Goal: Communication & Community: Ask a question

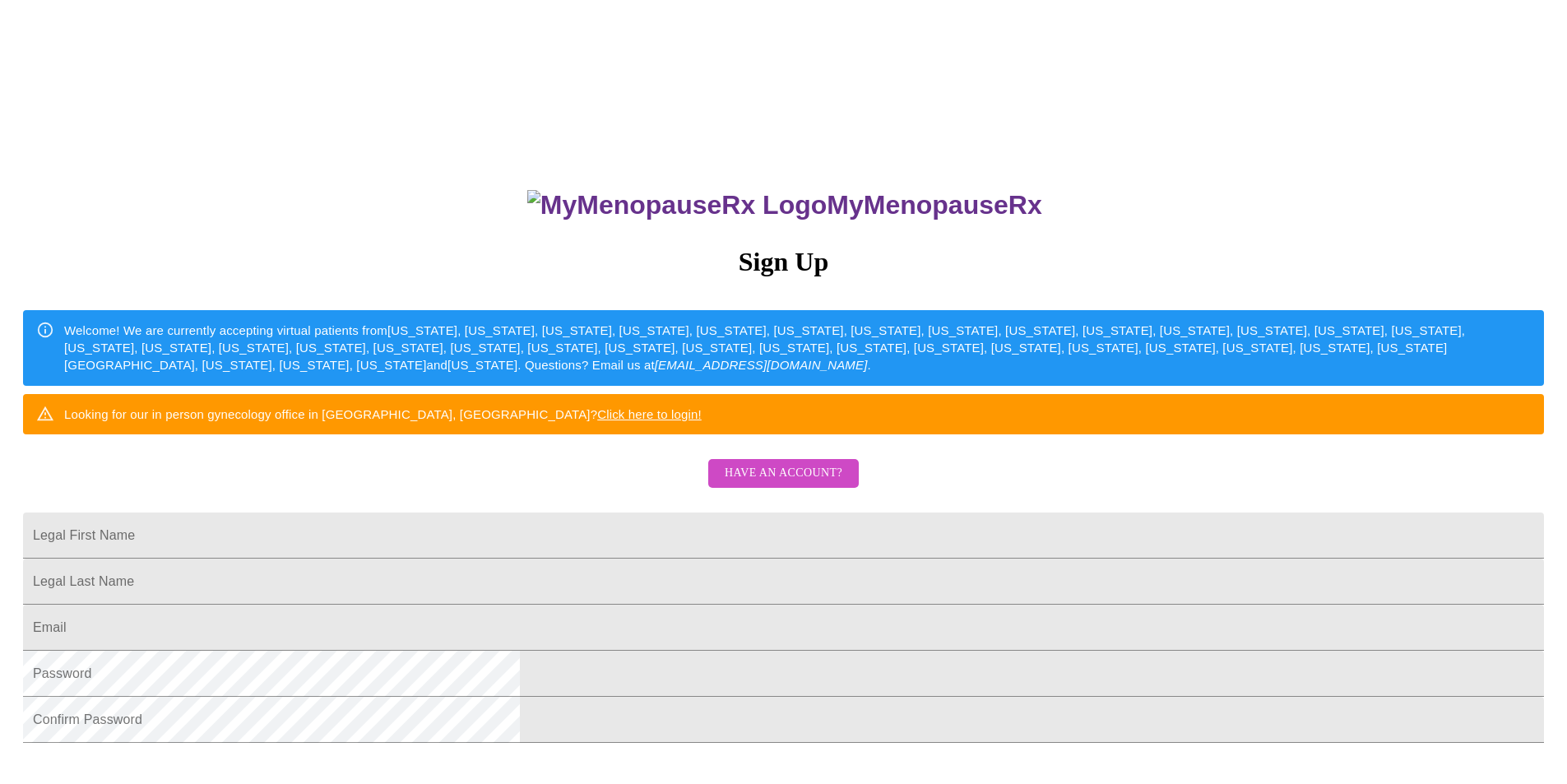
scroll to position [279, 0]
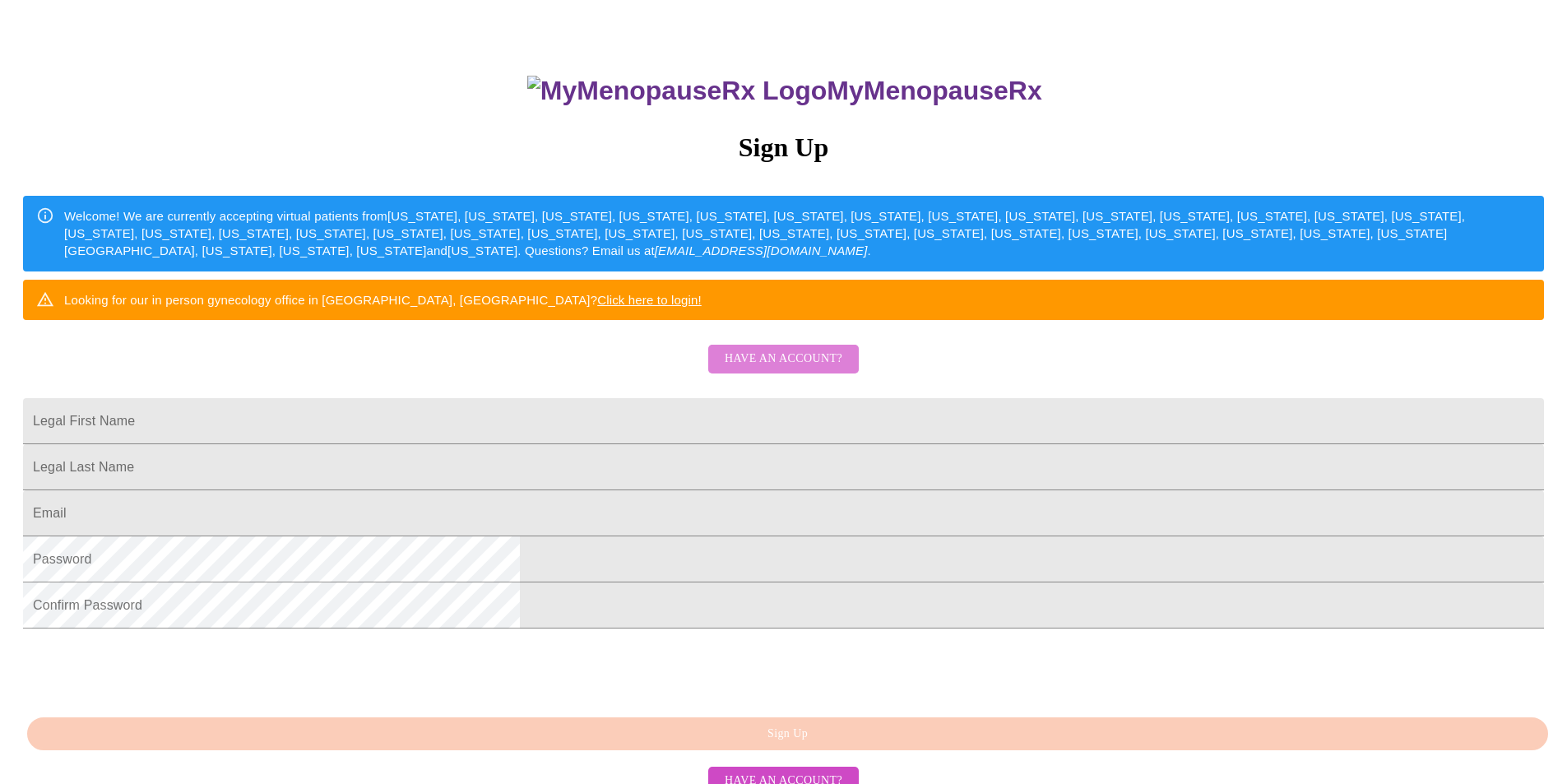
click at [801, 370] on span "Have an account?" at bounding box center [784, 358] width 118 height 20
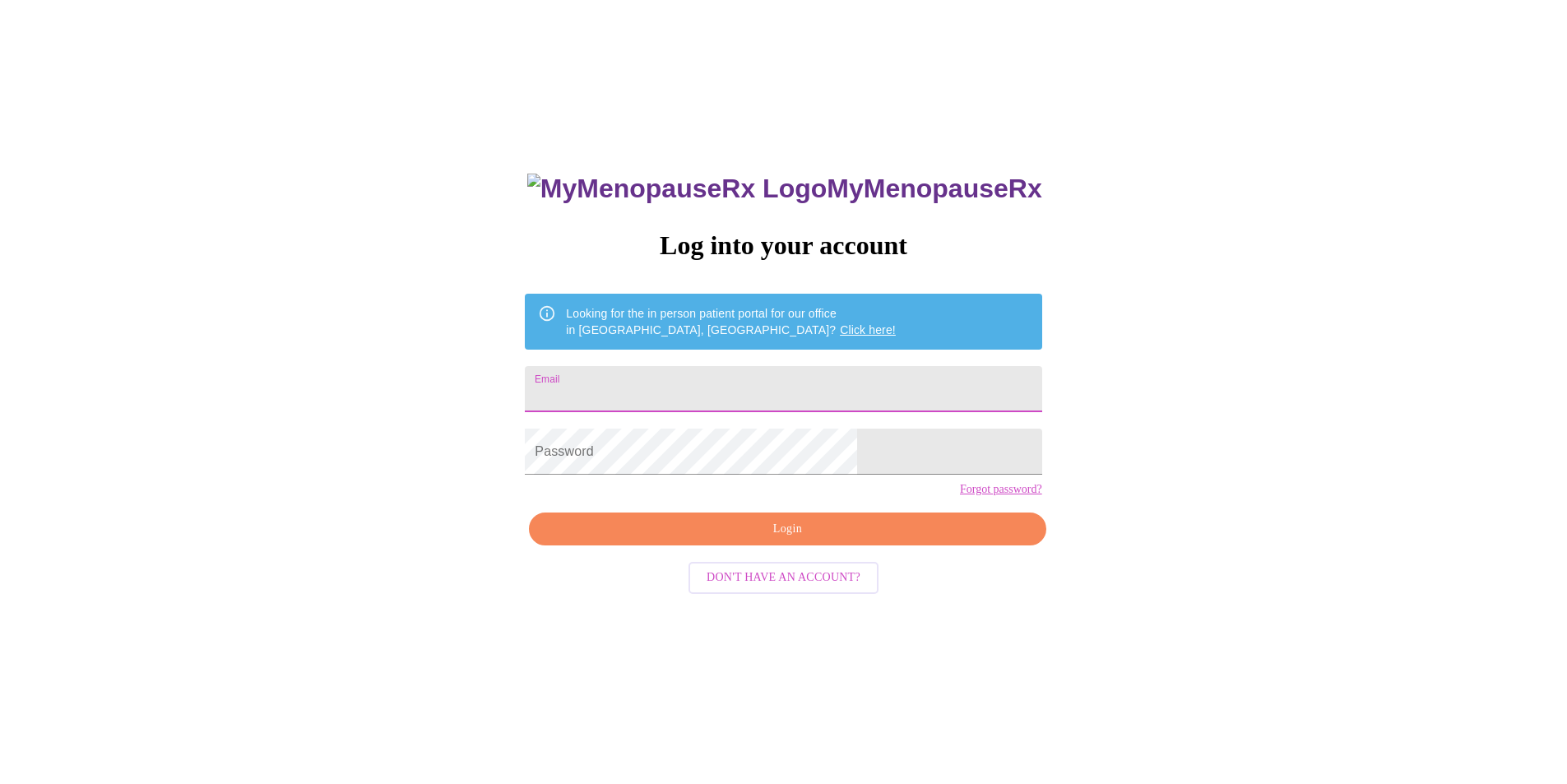
click at [702, 377] on input "Email" at bounding box center [783, 389] width 517 height 46
type input "[EMAIL_ADDRESS][DOMAIN_NAME]"
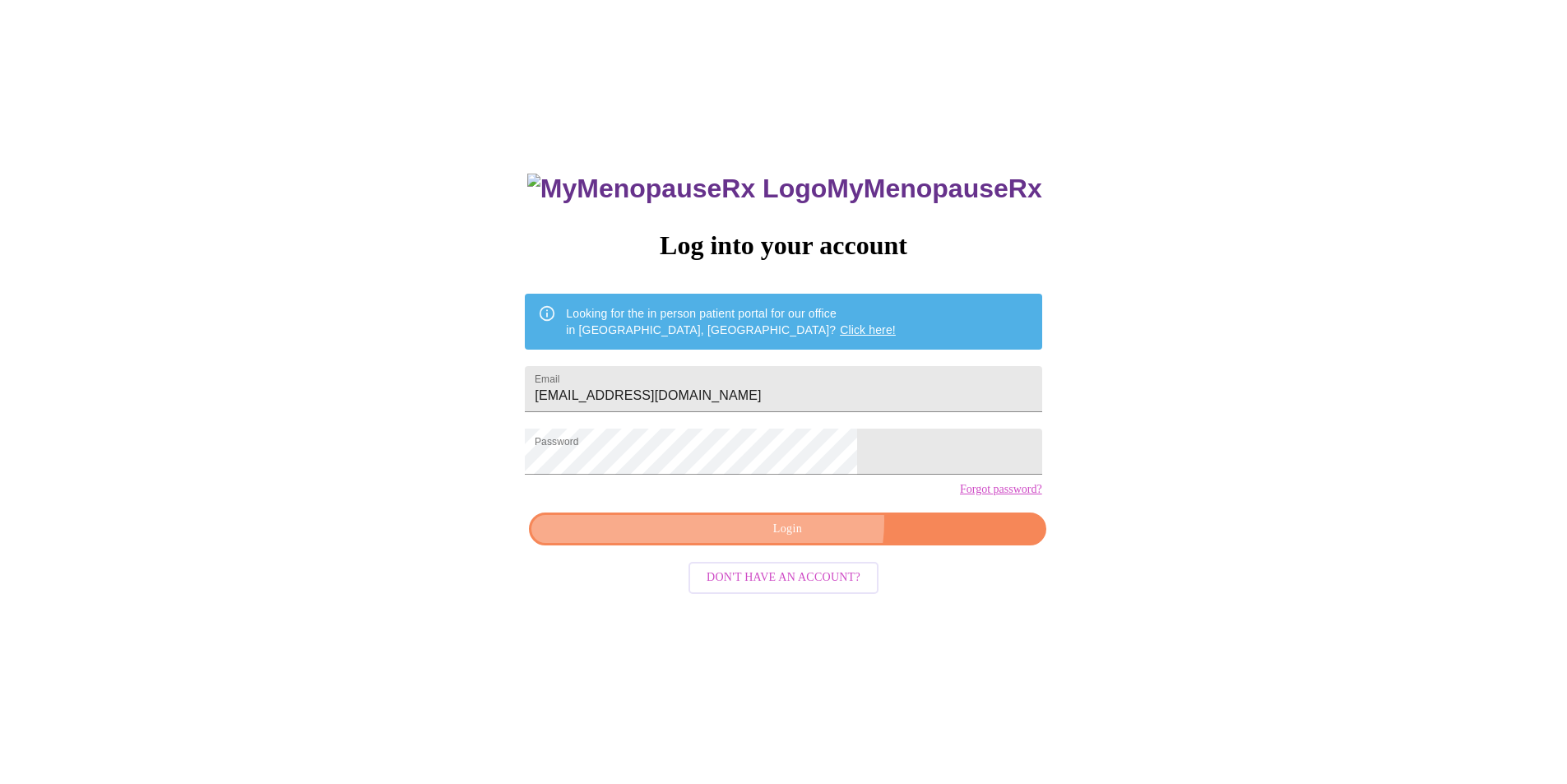
click at [799, 539] on span "Login" at bounding box center [787, 529] width 479 height 20
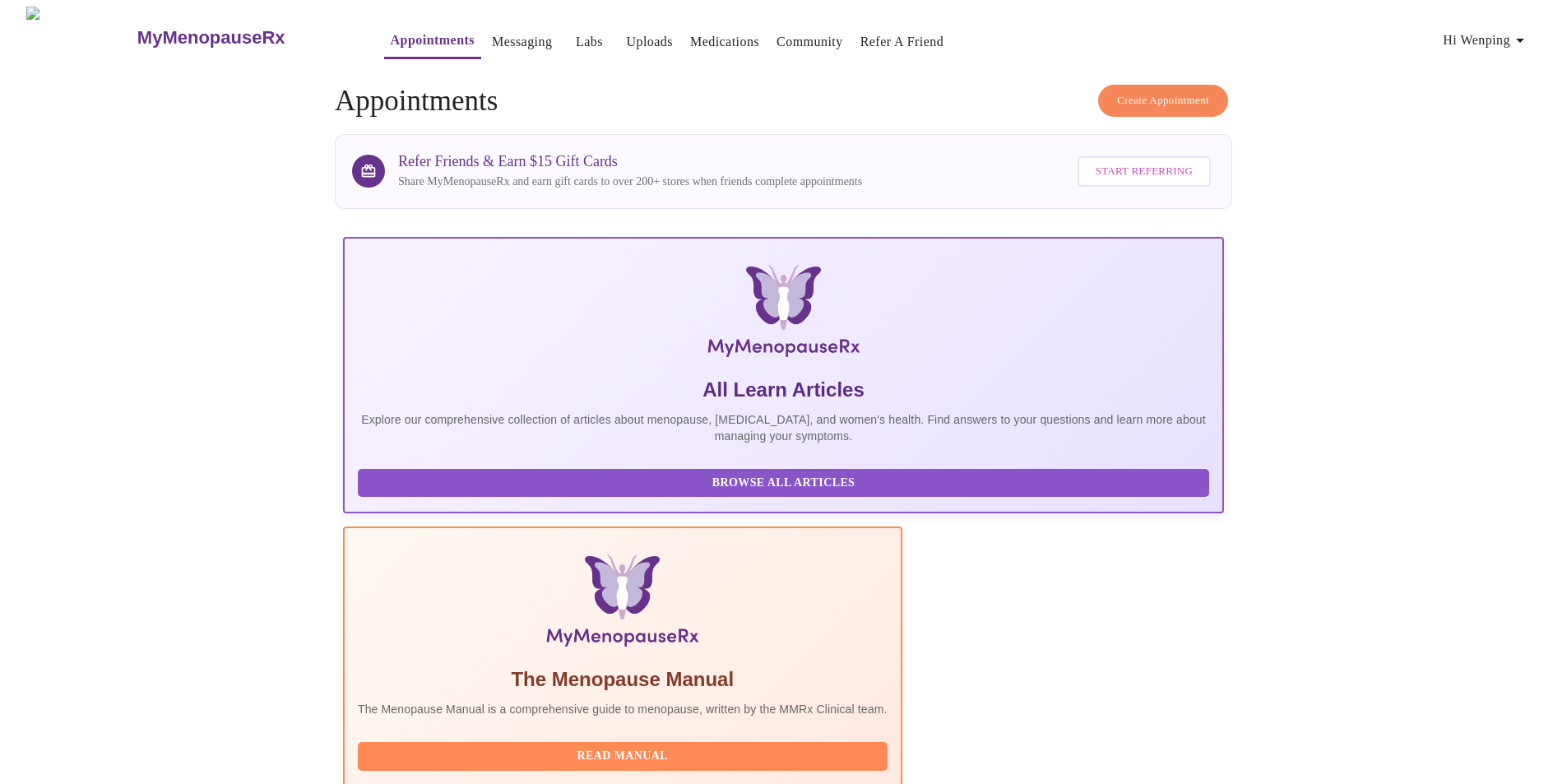
click at [492, 32] on link "Messaging" at bounding box center [522, 42] width 60 height 23
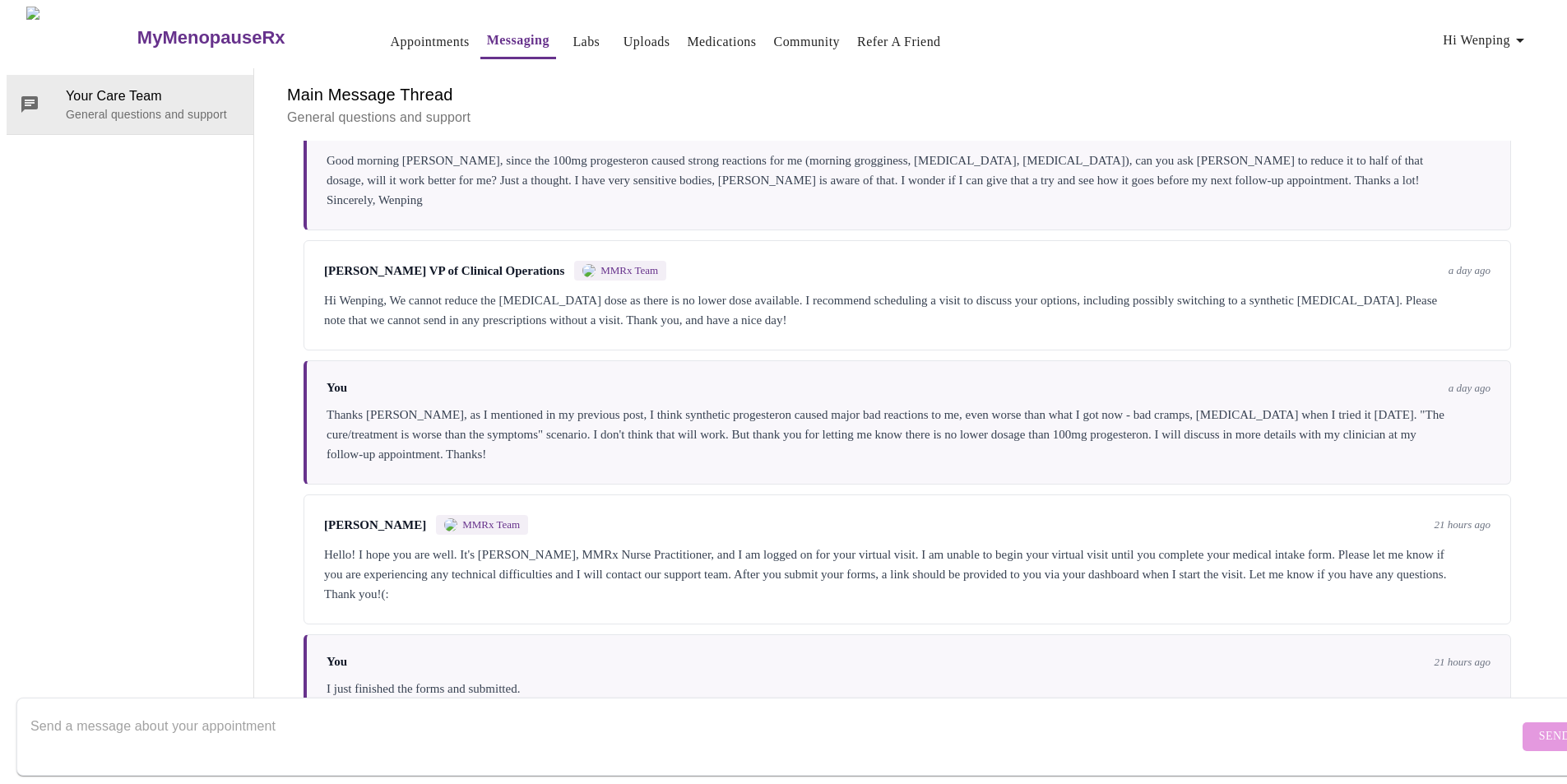
scroll to position [1455, 0]
click at [241, 710] on textarea "Send a message about your appointment" at bounding box center [775, 736] width 1489 height 53
click at [546, 717] on textarea "Hi [PERSON_NAME], can you please prescribe a trial prescription for the 2.5mg p…" at bounding box center [775, 736] width 1489 height 53
click at [511, 710] on textarea "Hi [PERSON_NAME], can you please prescribe a trial prescription for the 2.5mg p…" at bounding box center [775, 736] width 1489 height 53
click at [577, 710] on textarea "Hi [PERSON_NAME], can you please prescribe a trial prescription for the 2.5mg […" at bounding box center [775, 736] width 1489 height 53
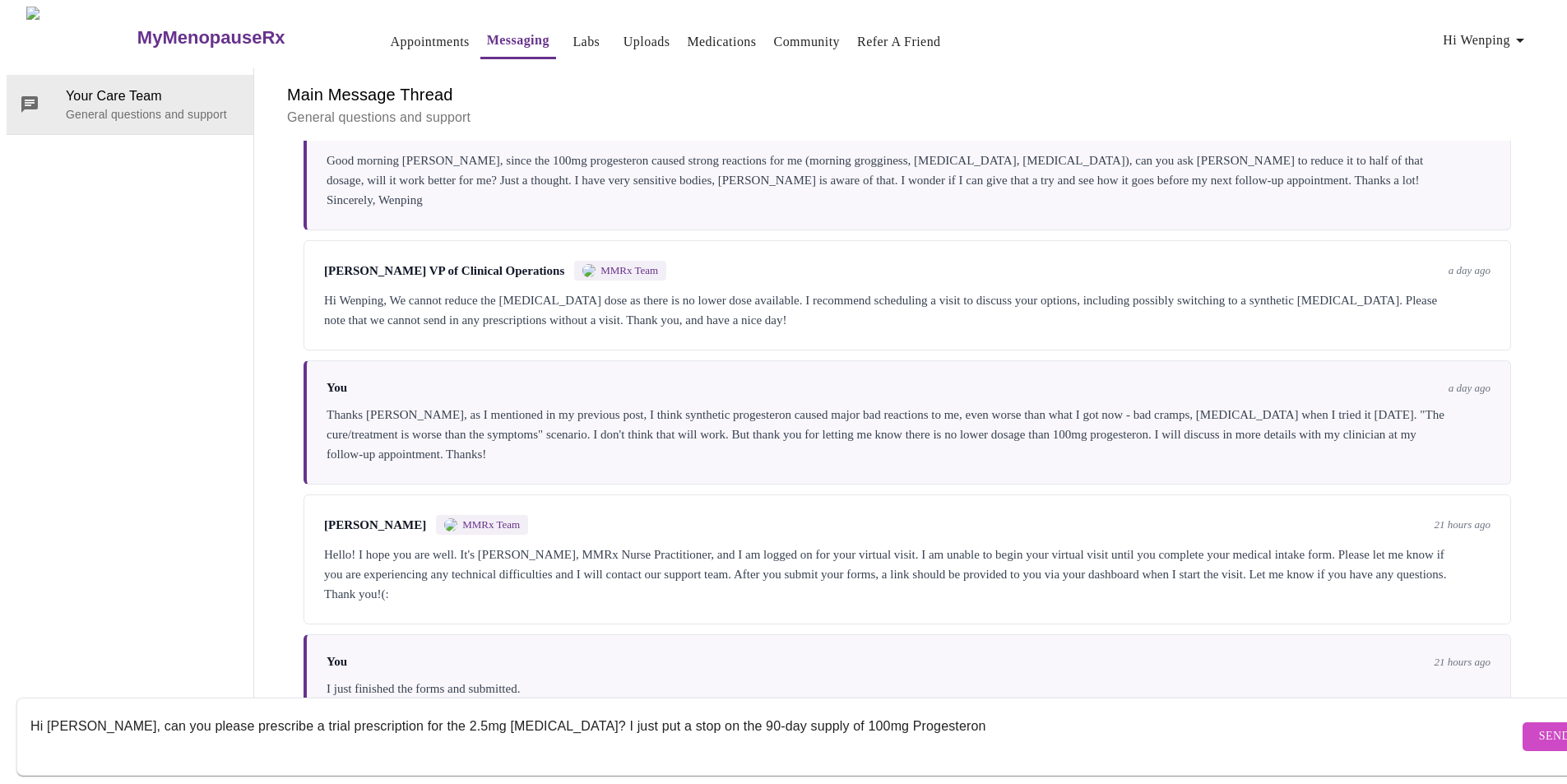
drag, startPoint x: 837, startPoint y: 713, endPoint x: 819, endPoint y: 709, distance: 18.4
click at [819, 710] on textarea "Hi [PERSON_NAME], can you please prescribe a trial prescription for the 2.5mg […" at bounding box center [775, 736] width 1489 height 53
click at [907, 711] on textarea "Hi [PERSON_NAME], can you please prescribe a trial prescription for the 2.5mg […" at bounding box center [775, 736] width 1489 height 53
click at [909, 710] on textarea "Hi [PERSON_NAME], can you please prescribe a trial prescription for the 2.5mg […" at bounding box center [775, 736] width 1489 height 53
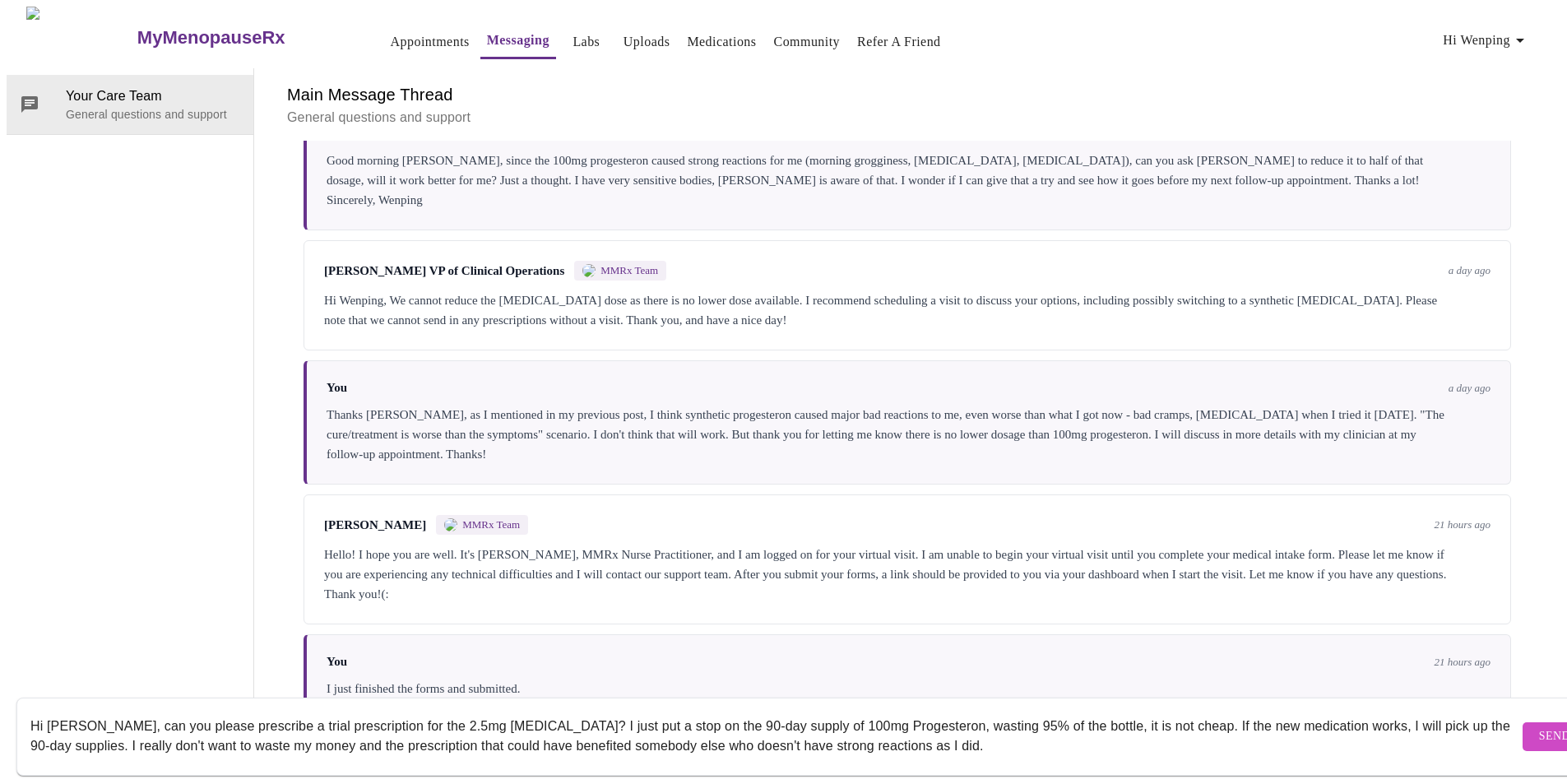
drag, startPoint x: 88, startPoint y: 707, endPoint x: 975, endPoint y: 729, distance: 887.3
click at [975, 729] on textarea "Hi [PERSON_NAME], can you please prescribe a trial prescription for the 2.5mg […" at bounding box center [775, 736] width 1489 height 53
click at [89, 723] on textarea "Hi [PERSON_NAME], can you please prescribe a trial prescription for the 2.5mg […" at bounding box center [775, 736] width 1489 height 53
drag, startPoint x: 89, startPoint y: 710, endPoint x: 989, endPoint y: 722, distance: 900.1
click at [989, 722] on textarea "Hi [PERSON_NAME], can you please prescribe a trial prescription for the 2.5mg […" at bounding box center [775, 736] width 1489 height 53
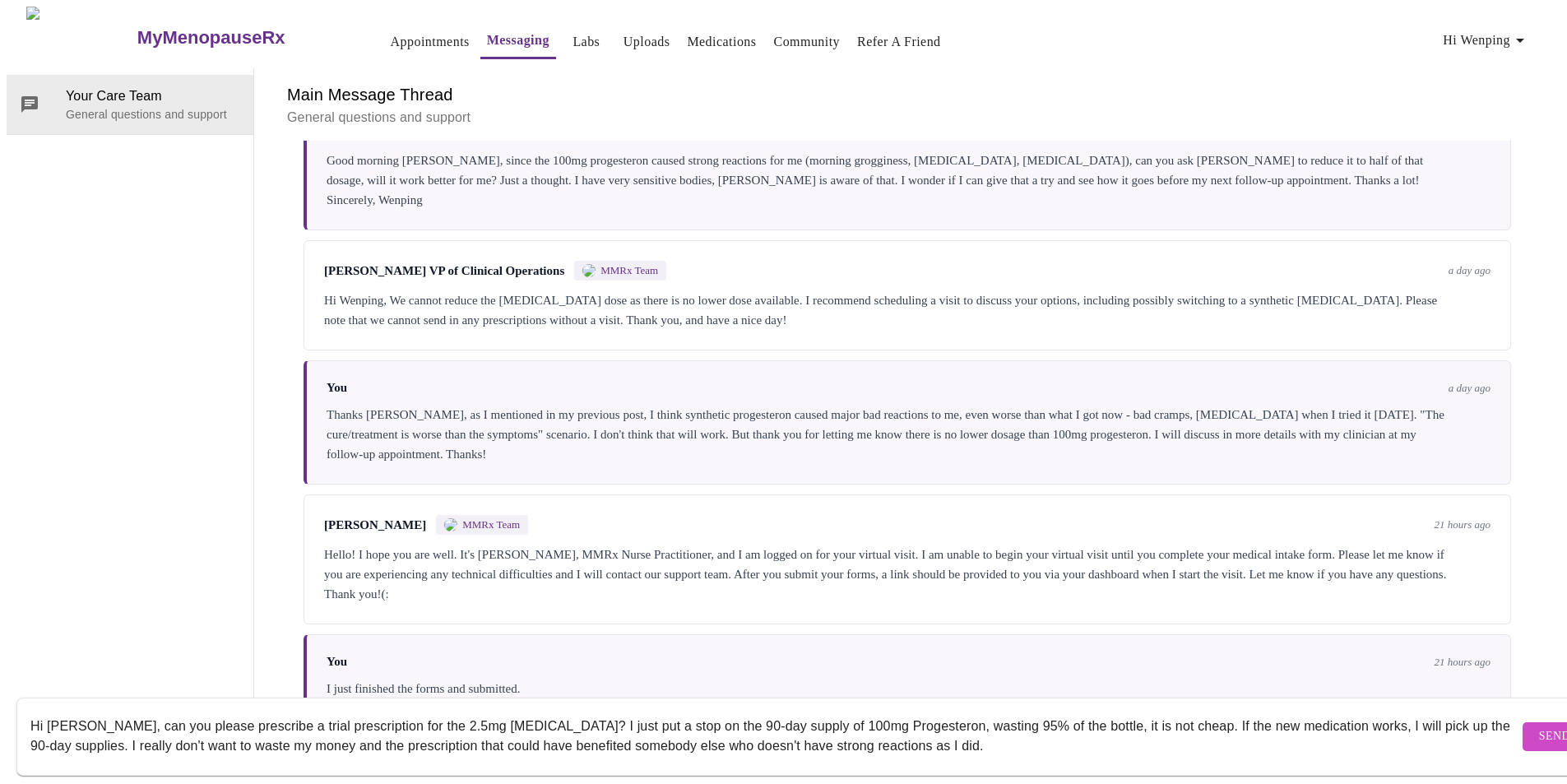
paste textarea "I hope you’re doing well. I recently stopped the 90-day supply of 100mg [MEDICA…"
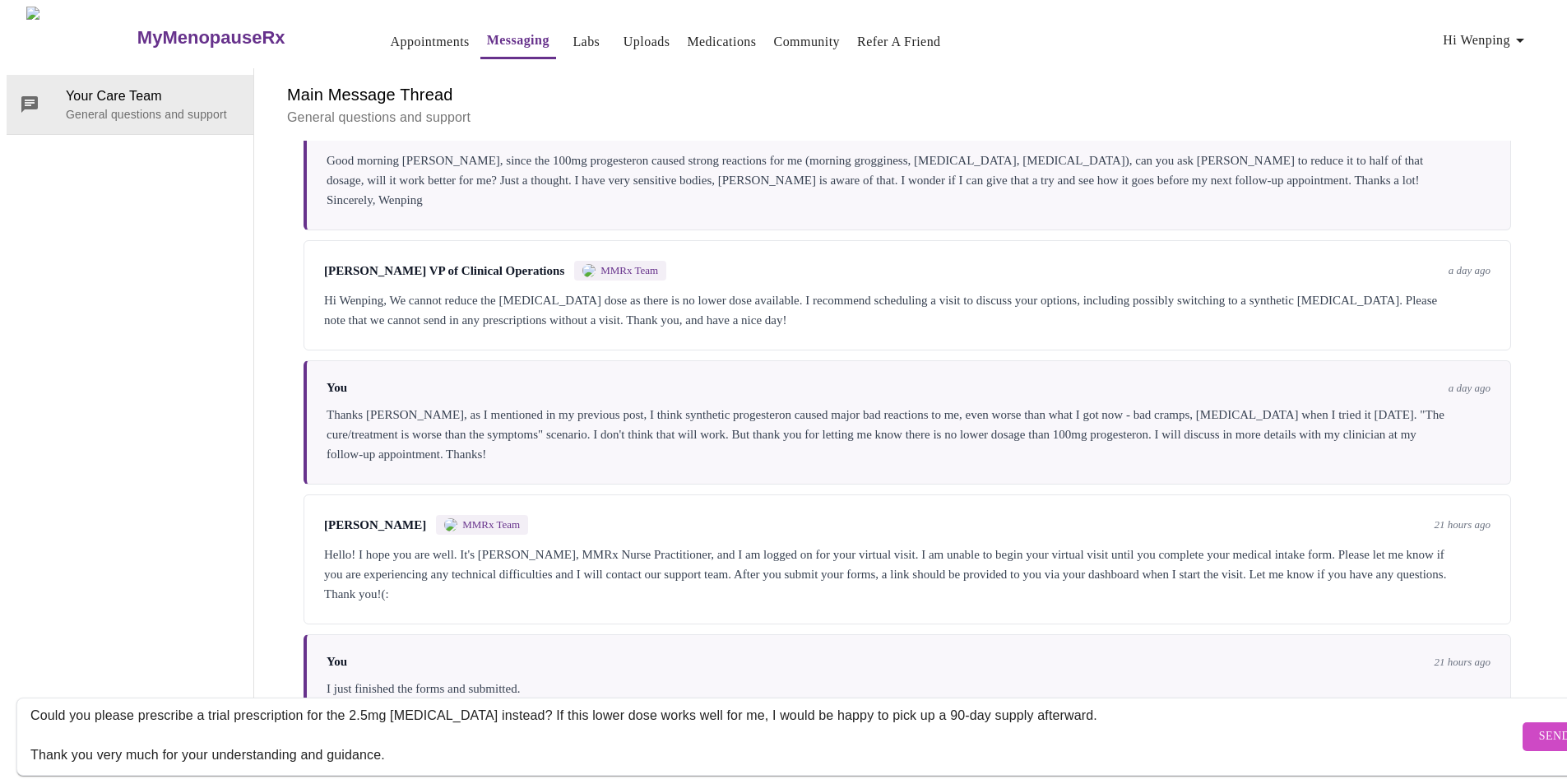
scroll to position [0, 0]
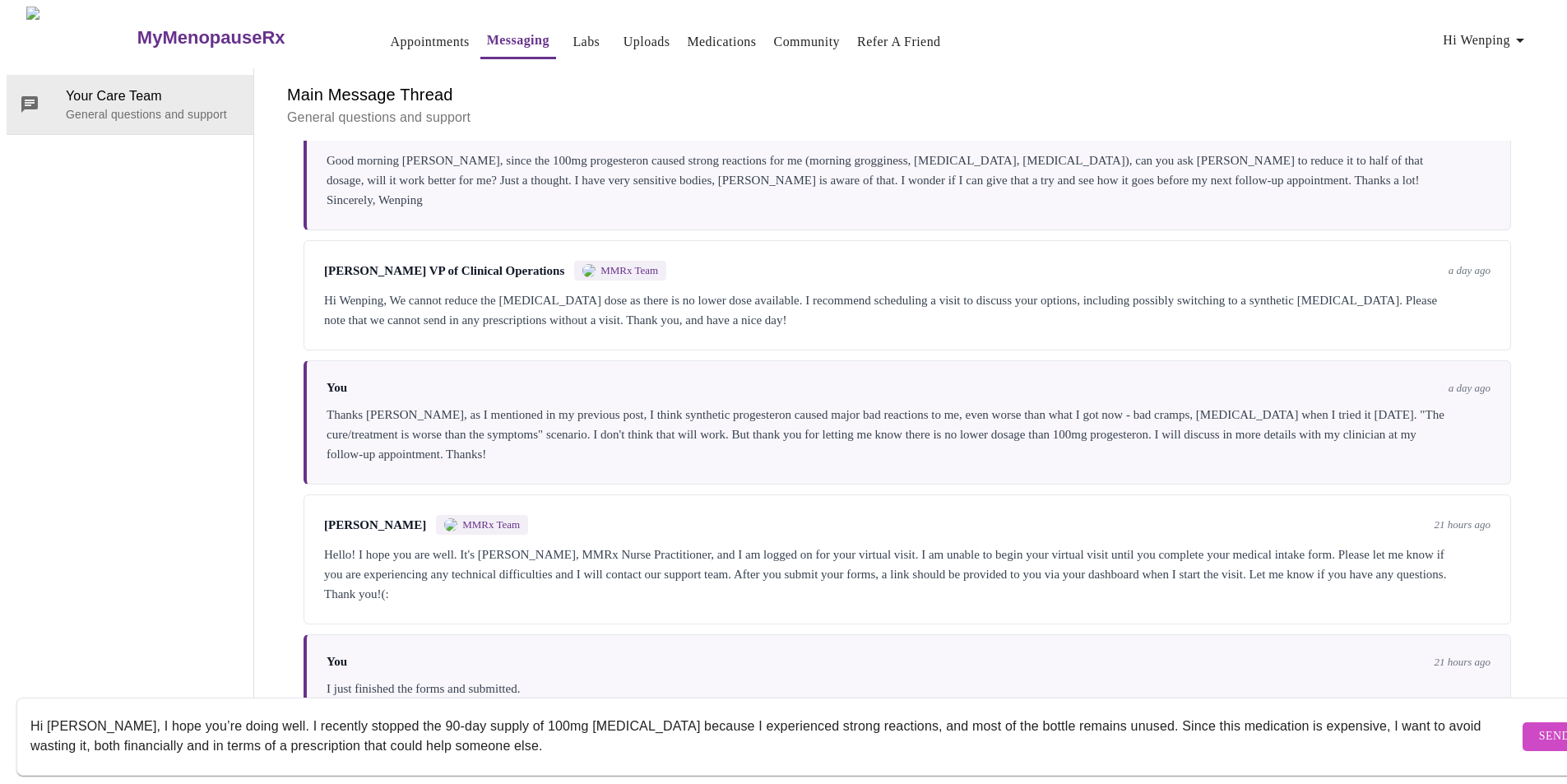
click at [519, 729] on textarea "Hi [PERSON_NAME], I hope you’re doing well. I recently stopped the 90-day suppl…" at bounding box center [775, 736] width 1489 height 53
click at [233, 711] on textarea "Hi [PERSON_NAME], I hope you’re doing well. I recently stopped the 90-day suppl…" at bounding box center [775, 736] width 1489 height 53
click at [651, 723] on textarea "Hi [PERSON_NAME], I hope you’re doing well. As we discussed last night, I recen…" at bounding box center [775, 736] width 1489 height 53
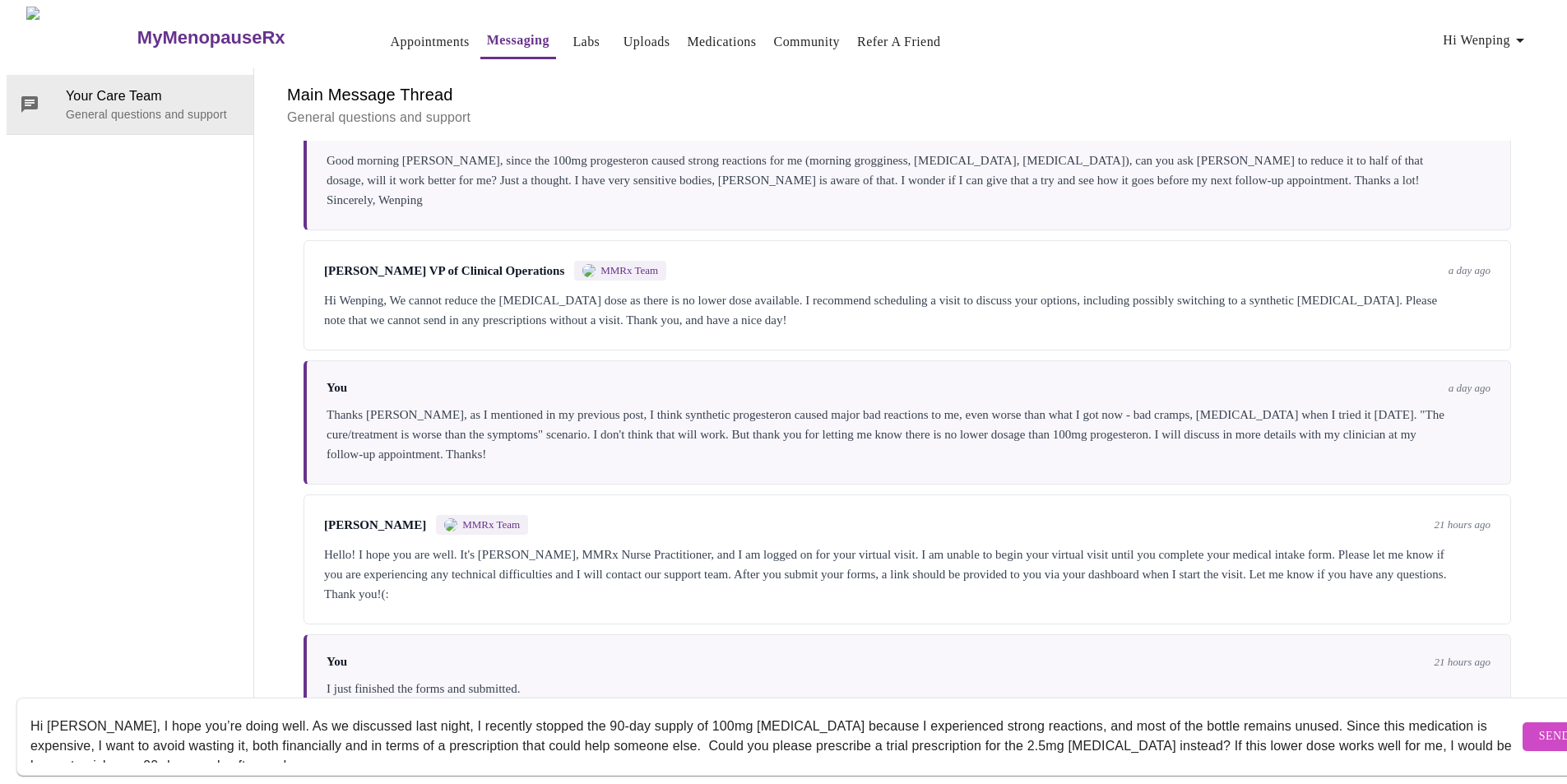
click at [292, 736] on textarea "Hi [PERSON_NAME], I hope you’re doing well. As we discussed last night, I recen…" at bounding box center [775, 736] width 1489 height 53
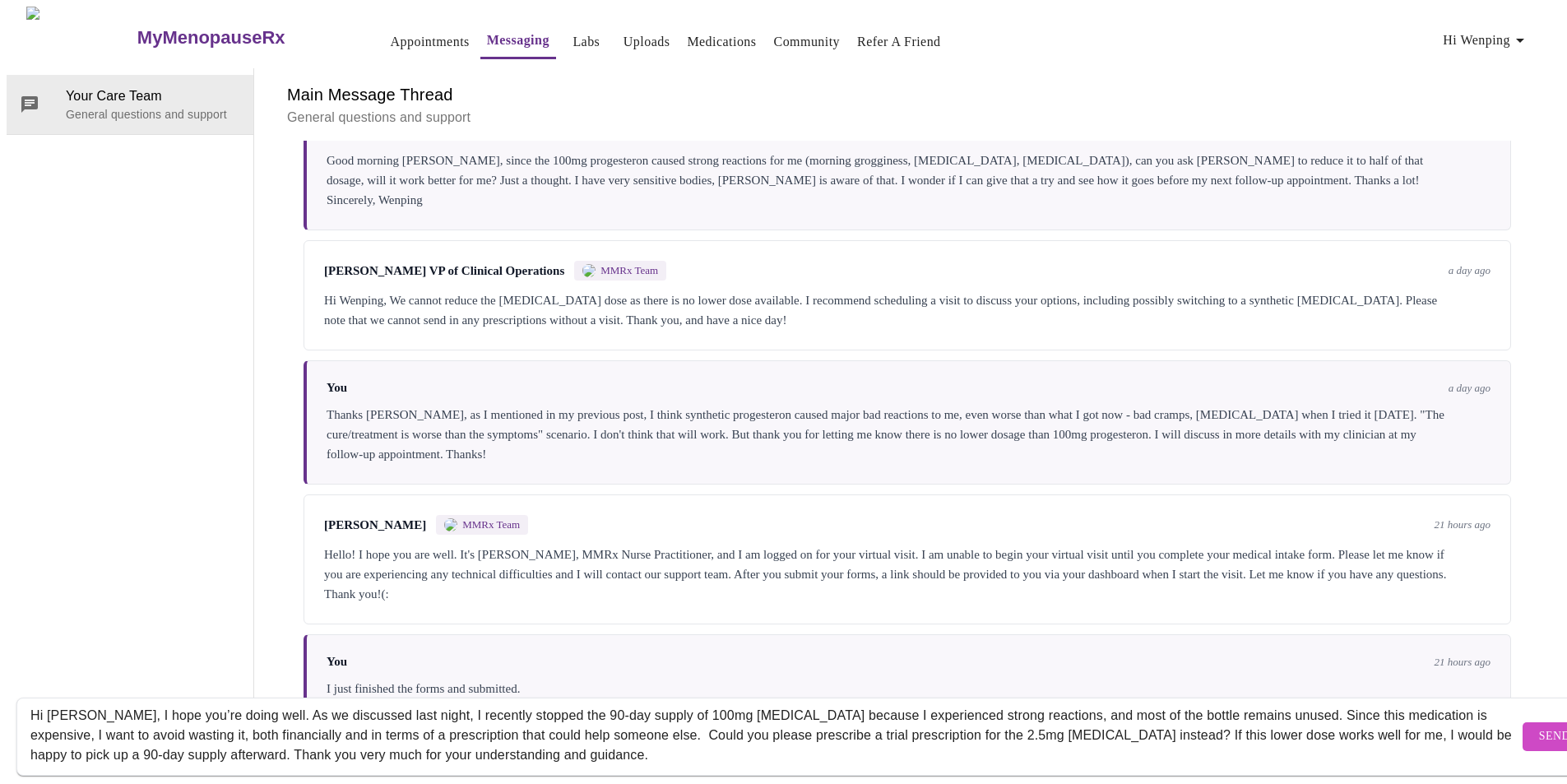
click at [629, 736] on textarea "Hi [PERSON_NAME], I hope you’re doing well. As we discussed last night, I recen…" at bounding box center [775, 736] width 1489 height 53
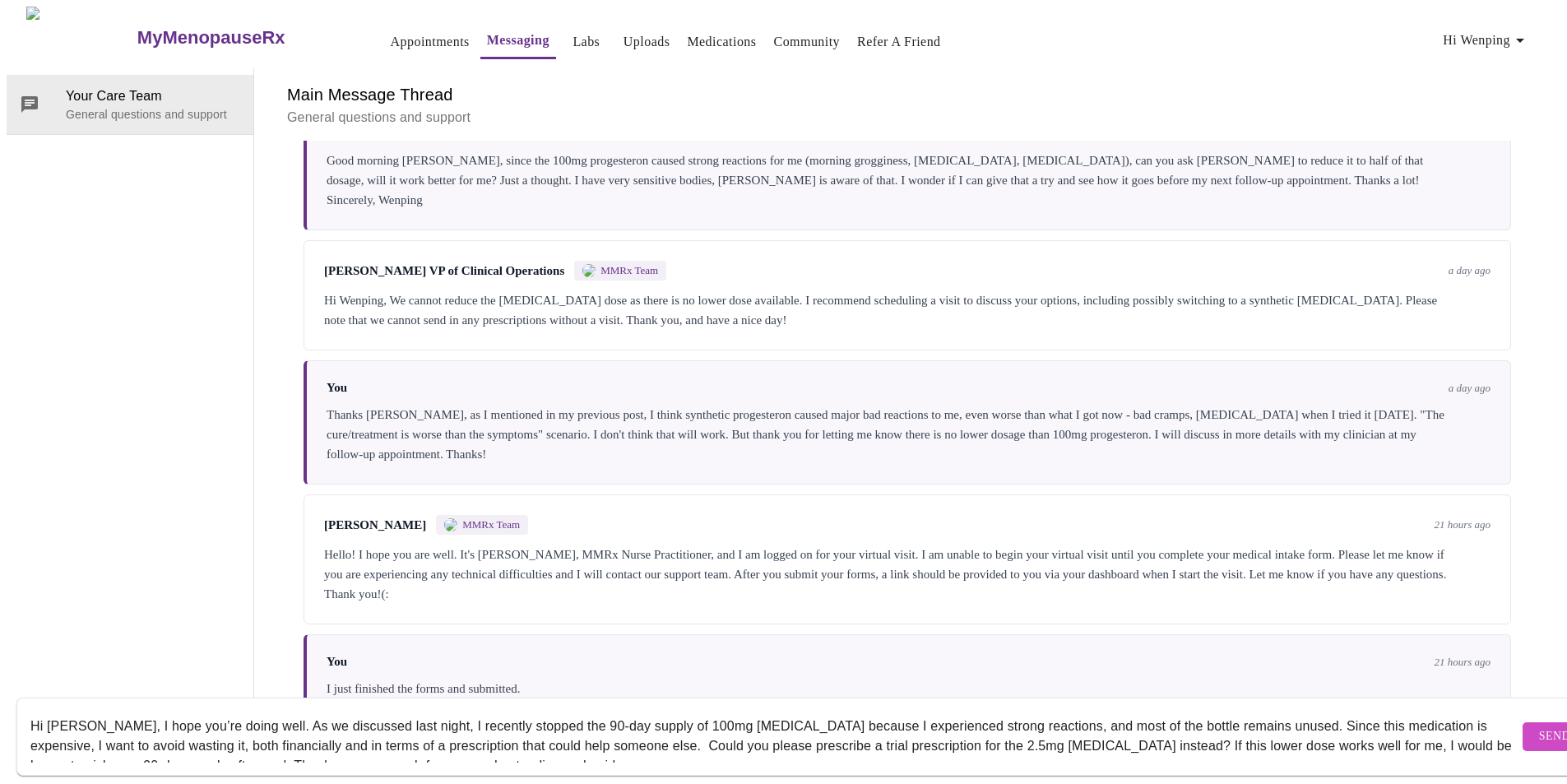
scroll to position [19, 0]
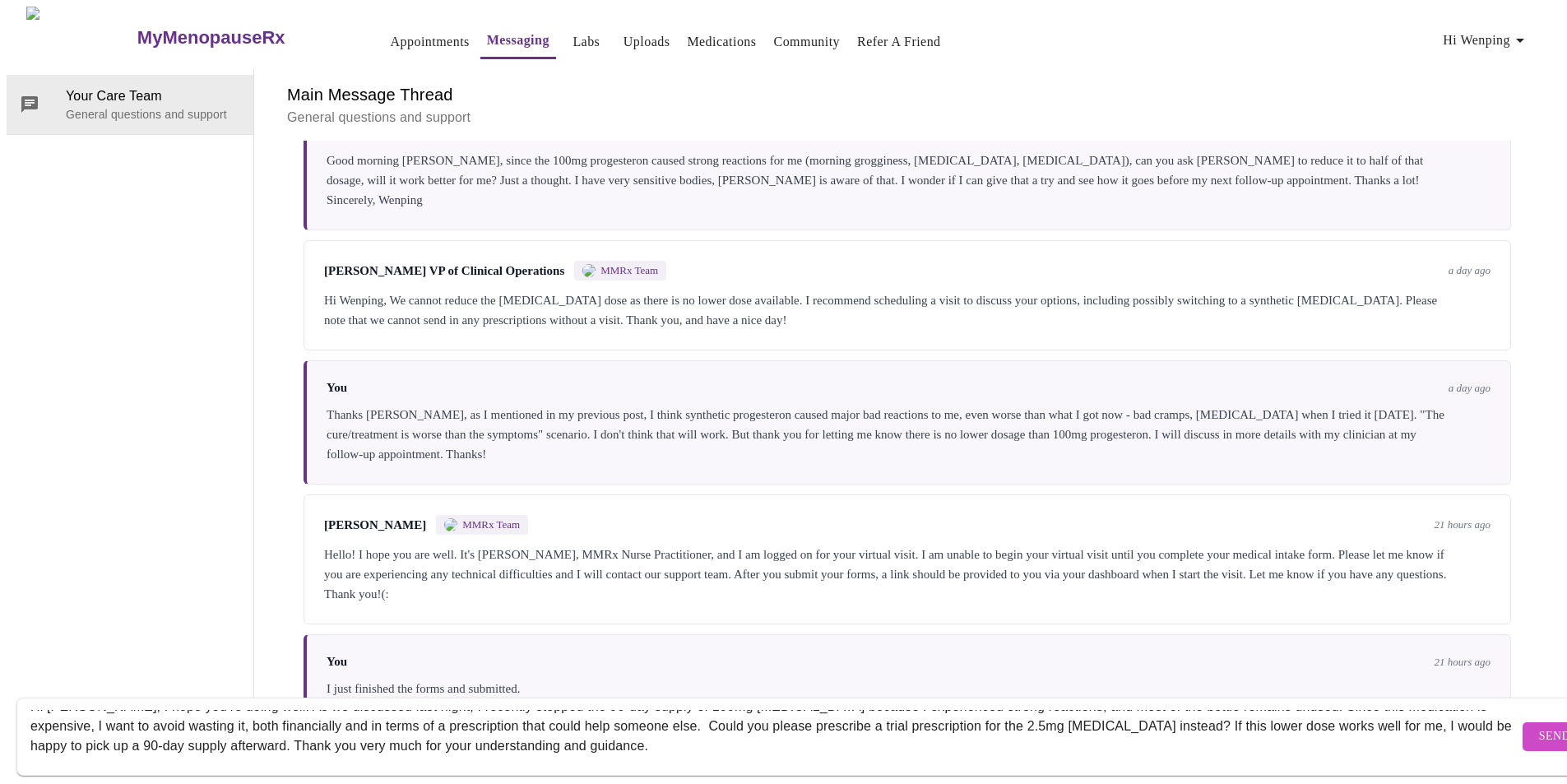
type textarea "Hi [PERSON_NAME], I hope you’re doing well. As we discussed last night, I recen…"
click at [1540, 726] on span "Send" at bounding box center [1556, 736] width 32 height 20
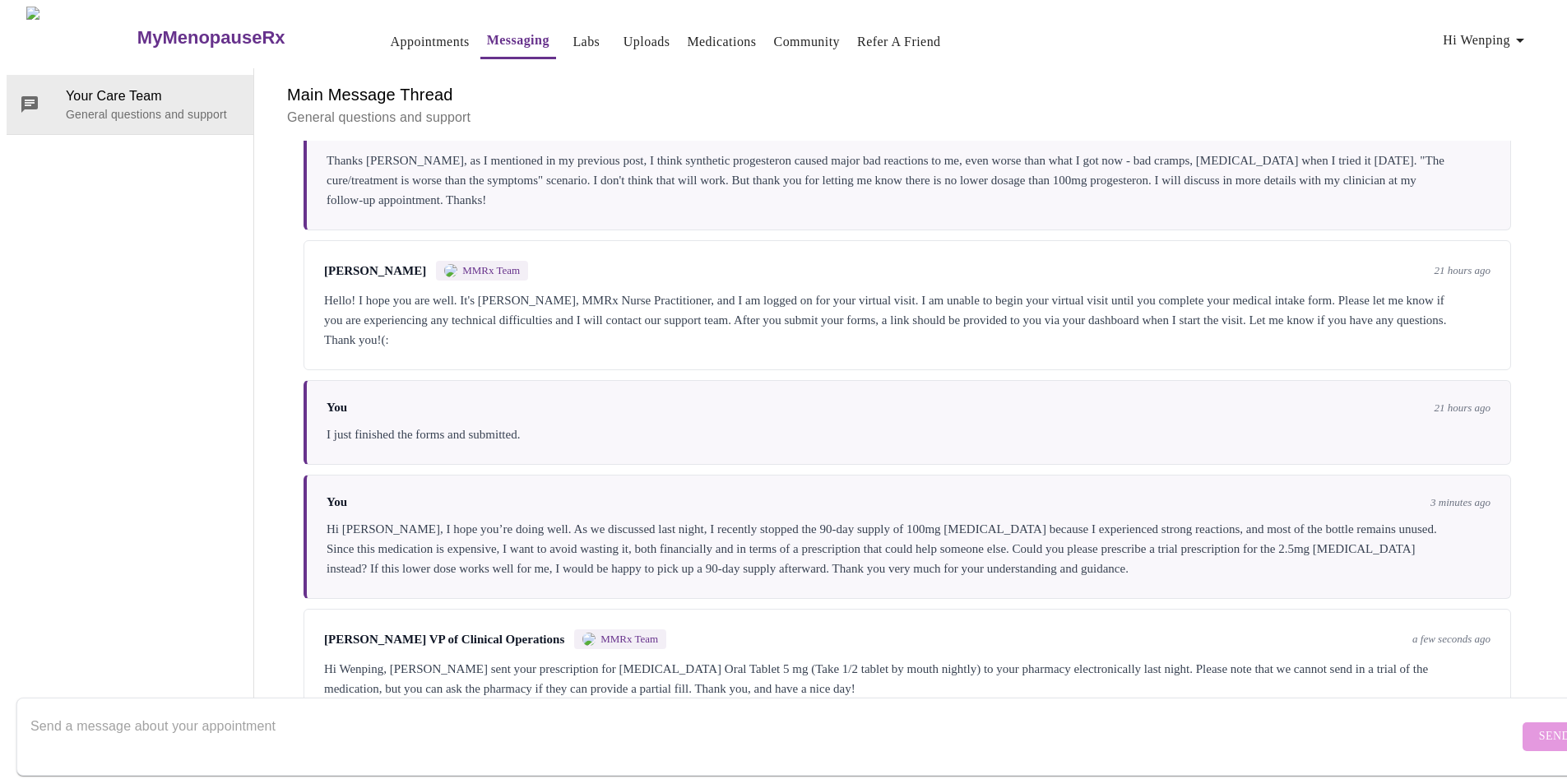
scroll to position [1718, 0]
click at [409, 710] on textarea "Send a message about your appointment" at bounding box center [775, 736] width 1489 height 53
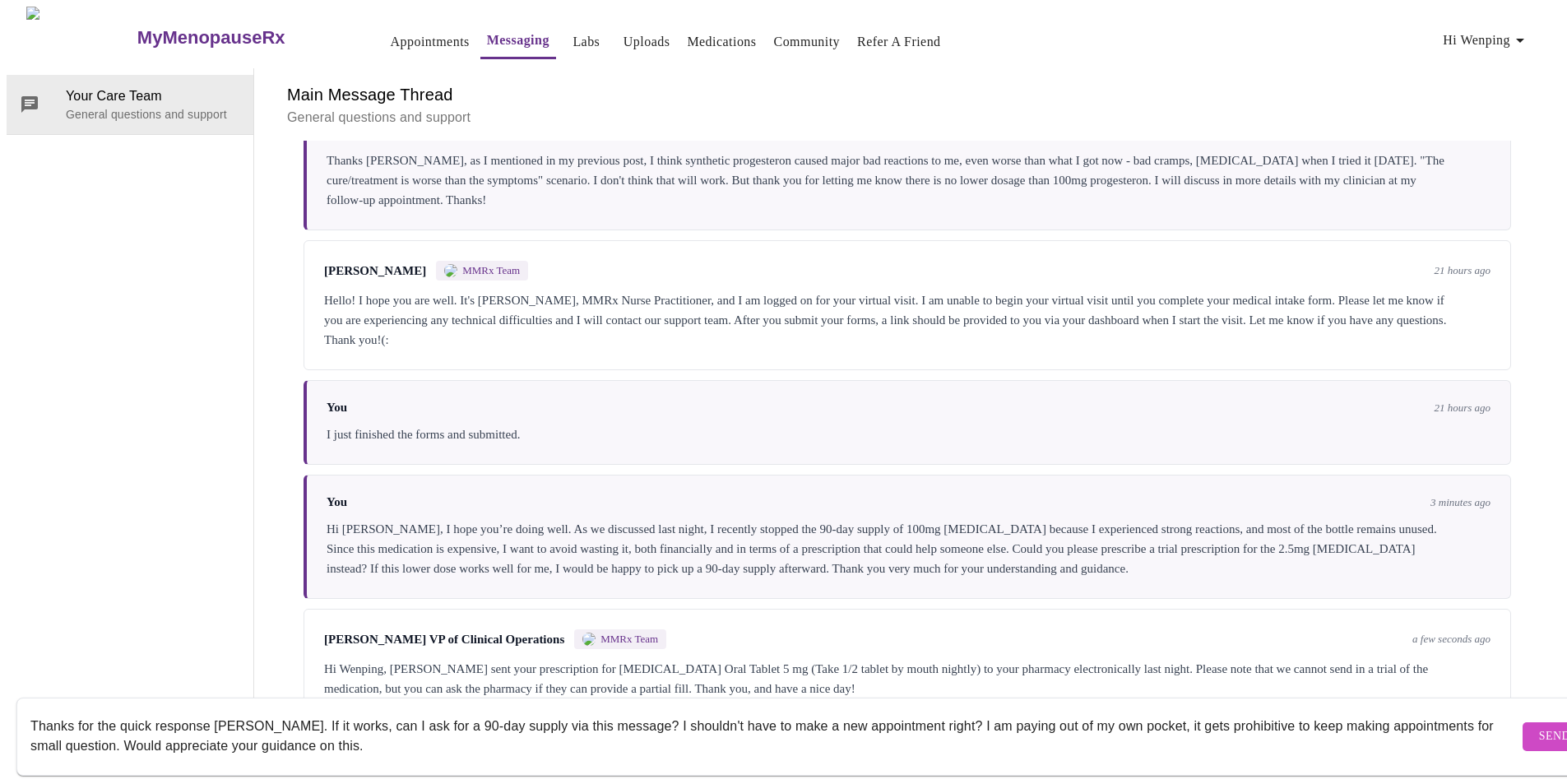
click at [293, 712] on textarea "Thanks for the quick response [PERSON_NAME]. If it works, can I ask for a 90-da…" at bounding box center [775, 736] width 1489 height 53
click at [715, 710] on textarea "Thanks for the quick response [PERSON_NAME]. If the new lower dose works, can I…" at bounding box center [775, 736] width 1489 height 53
click at [866, 735] on textarea "Thanks for the quick response [PERSON_NAME]. If the new lower dose works, can I…" at bounding box center [775, 736] width 1489 height 53
click at [30, 729] on form "Thanks for the quick response [PERSON_NAME]. If the new lower dose works, can I…" at bounding box center [807, 736] width 1582 height 78
click at [1445, 710] on textarea "Thanks for the quick response [PERSON_NAME]. If the new lower dose works, can I…" at bounding box center [775, 736] width 1489 height 53
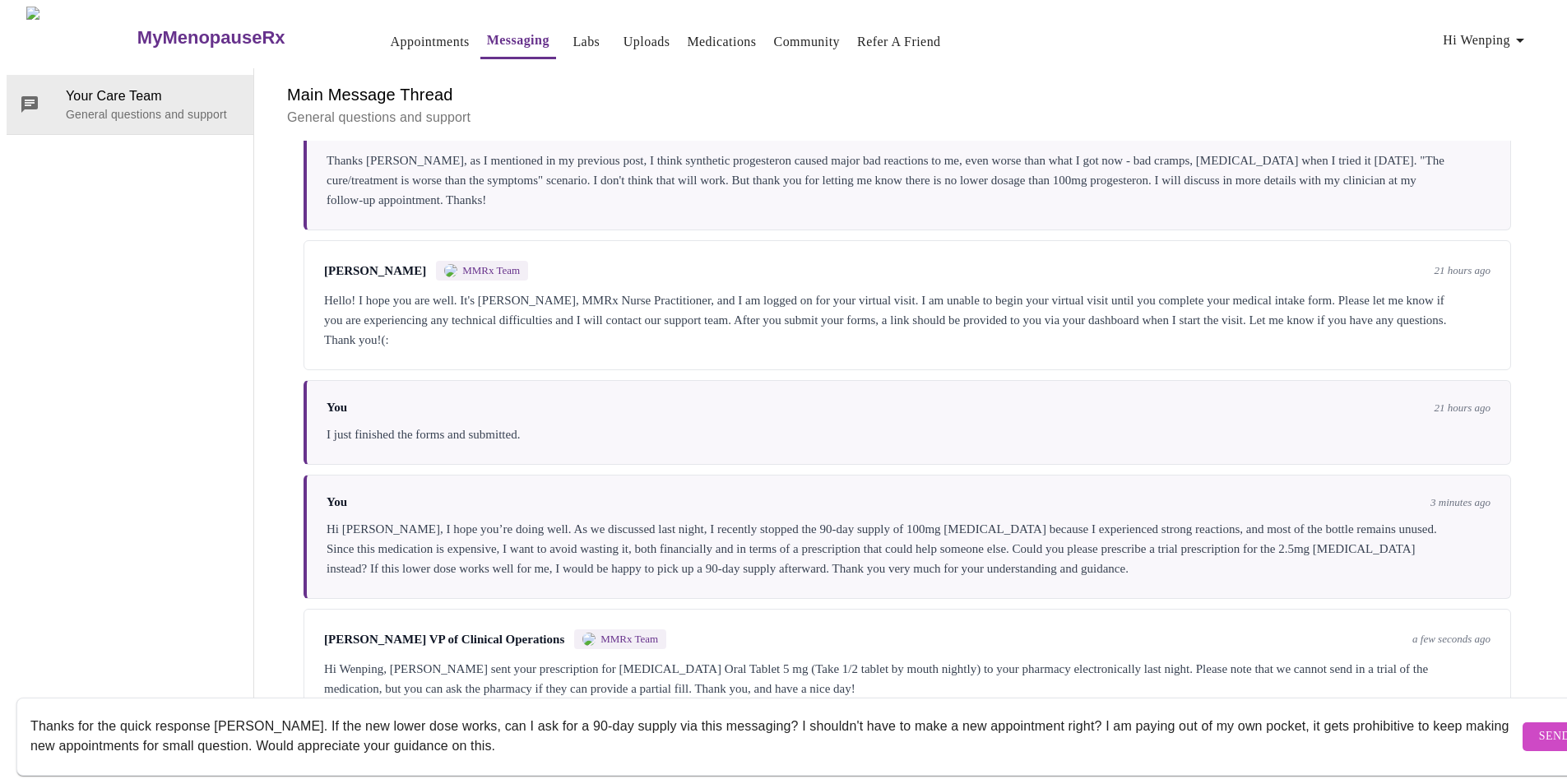
click at [248, 730] on textarea "Thanks for the quick response [PERSON_NAME]. If the new lower dose works, can I…" at bounding box center [775, 736] width 1489 height 53
click at [251, 729] on textarea "Thanks for the quick response [PERSON_NAME]. If the new lower dose works, can I…" at bounding box center [775, 736] width 1489 height 53
click at [523, 728] on textarea "Thanks for the quick response [PERSON_NAME]. If the new lower dose works, can I…" at bounding box center [775, 736] width 1489 height 53
drag, startPoint x: 267, startPoint y: 727, endPoint x: 591, endPoint y: 726, distance: 324.0
click at [591, 726] on textarea "Thanks for the quick response [PERSON_NAME]. If the new lower dose works, can I…" at bounding box center [775, 736] width 1489 height 53
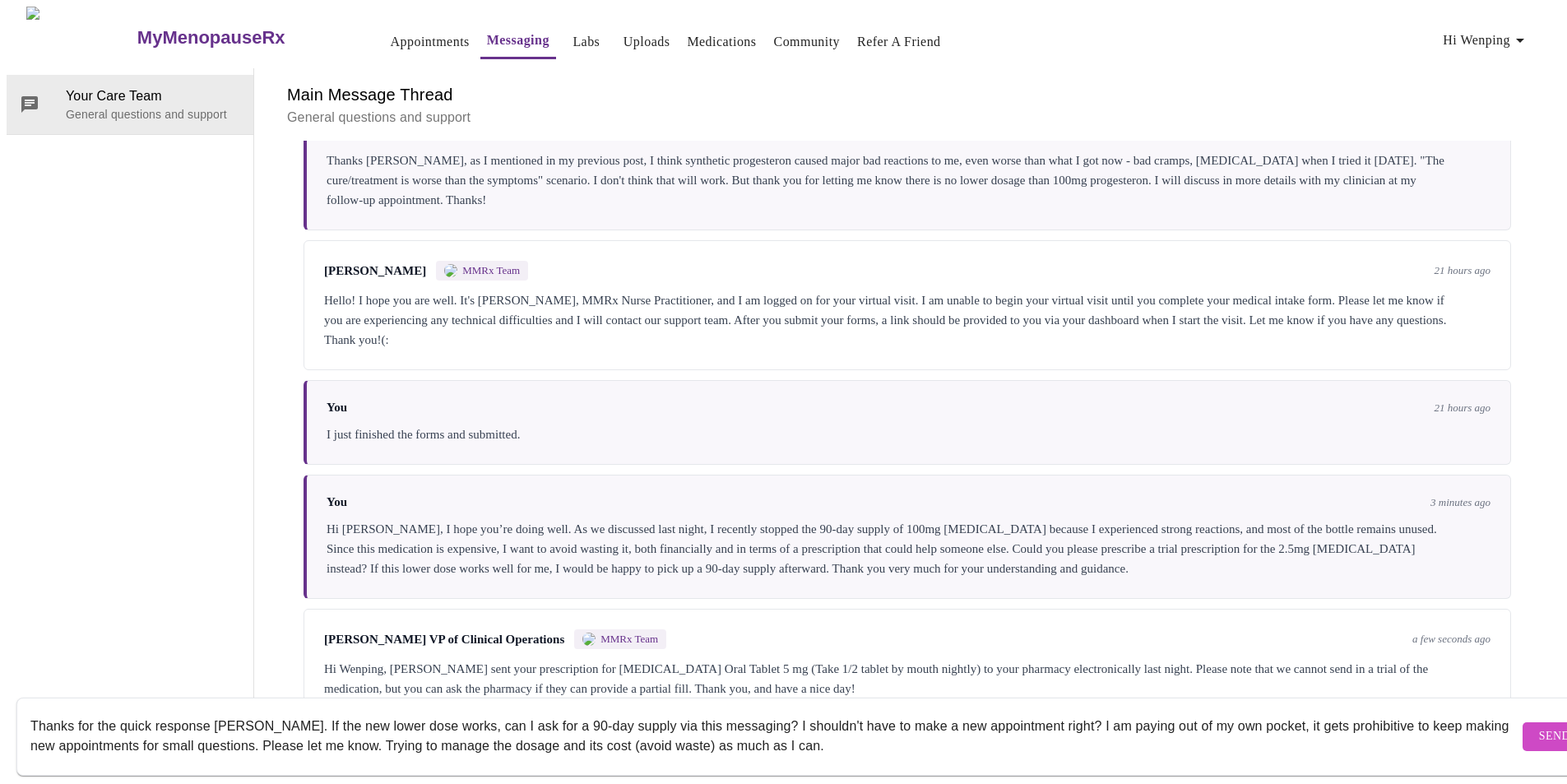
click at [635, 725] on textarea "Thanks for the quick response [PERSON_NAME]. If the new lower dose works, can I…" at bounding box center [775, 736] width 1489 height 53
click at [648, 730] on textarea "Thanks for the quick response [PERSON_NAME]. If the new lower dose works, can I…" at bounding box center [775, 736] width 1489 height 53
click at [896, 721] on textarea "Thanks for the quick response [PERSON_NAME]. If the new lower dose works, can I…" at bounding box center [775, 736] width 1489 height 53
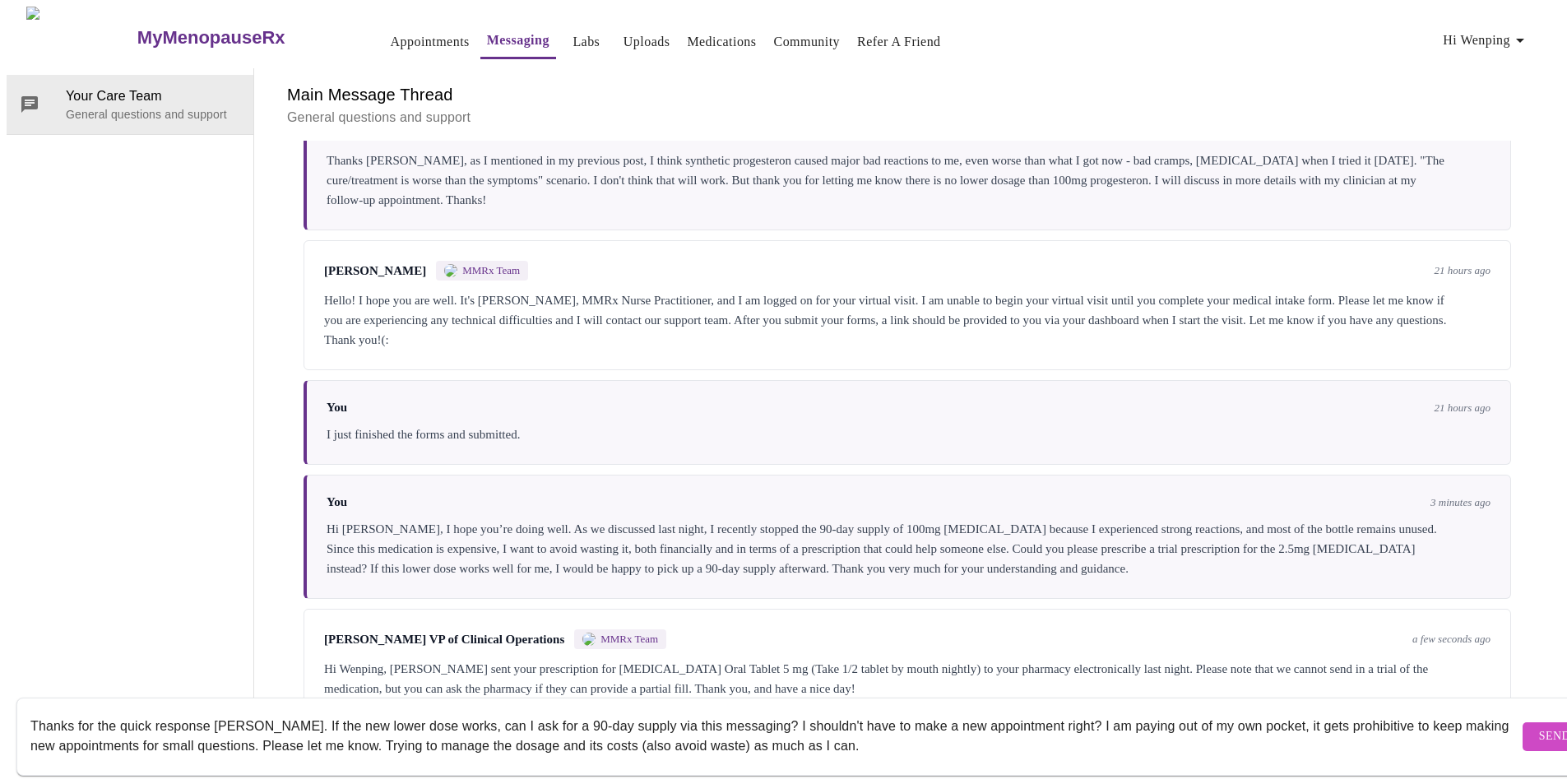
type textarea "Thanks for the quick response [PERSON_NAME]. If the new lower dose works, can I…"
click at [1523, 722] on button "Send" at bounding box center [1555, 736] width 64 height 29
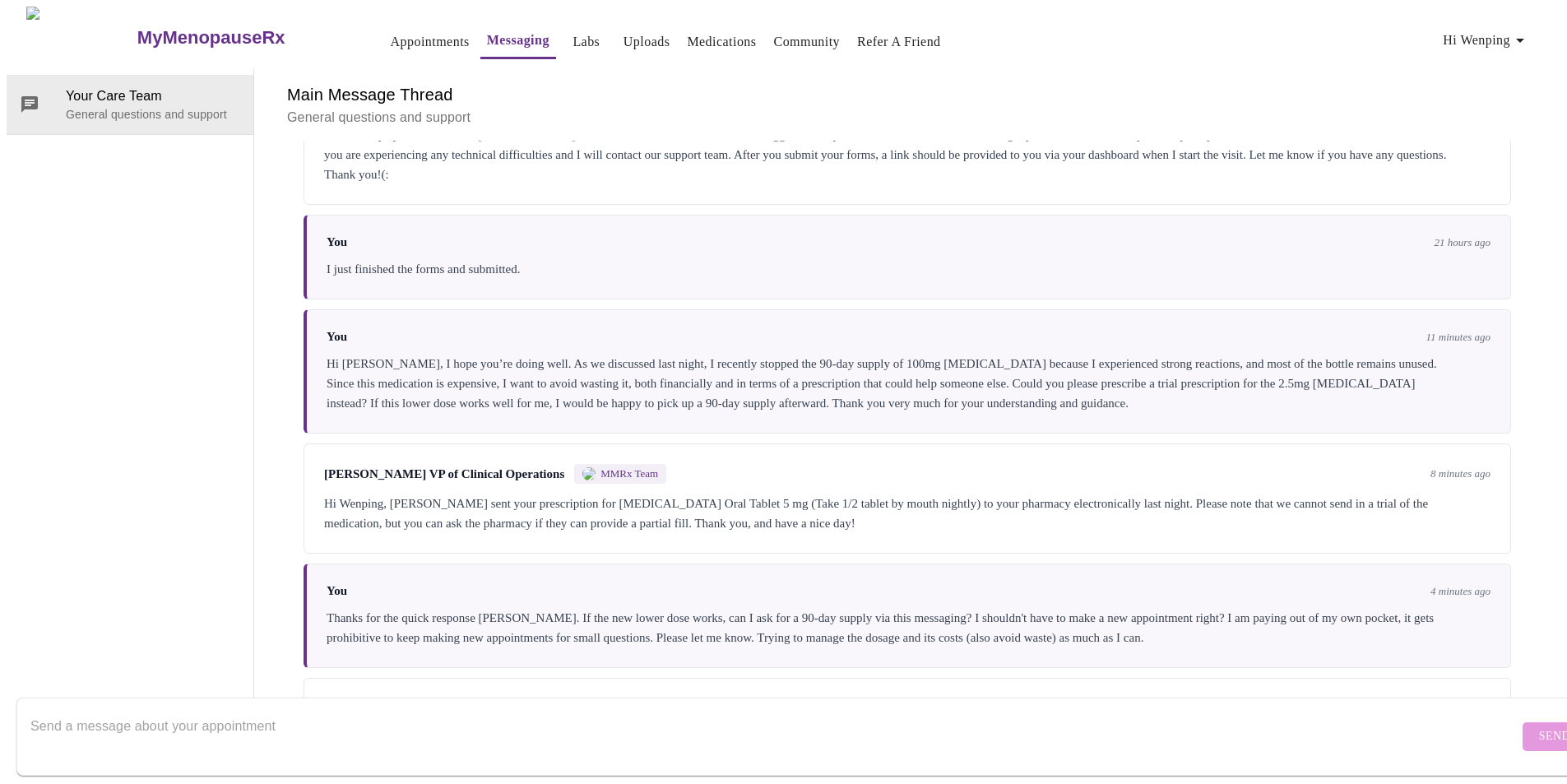
scroll to position [1979, 0]
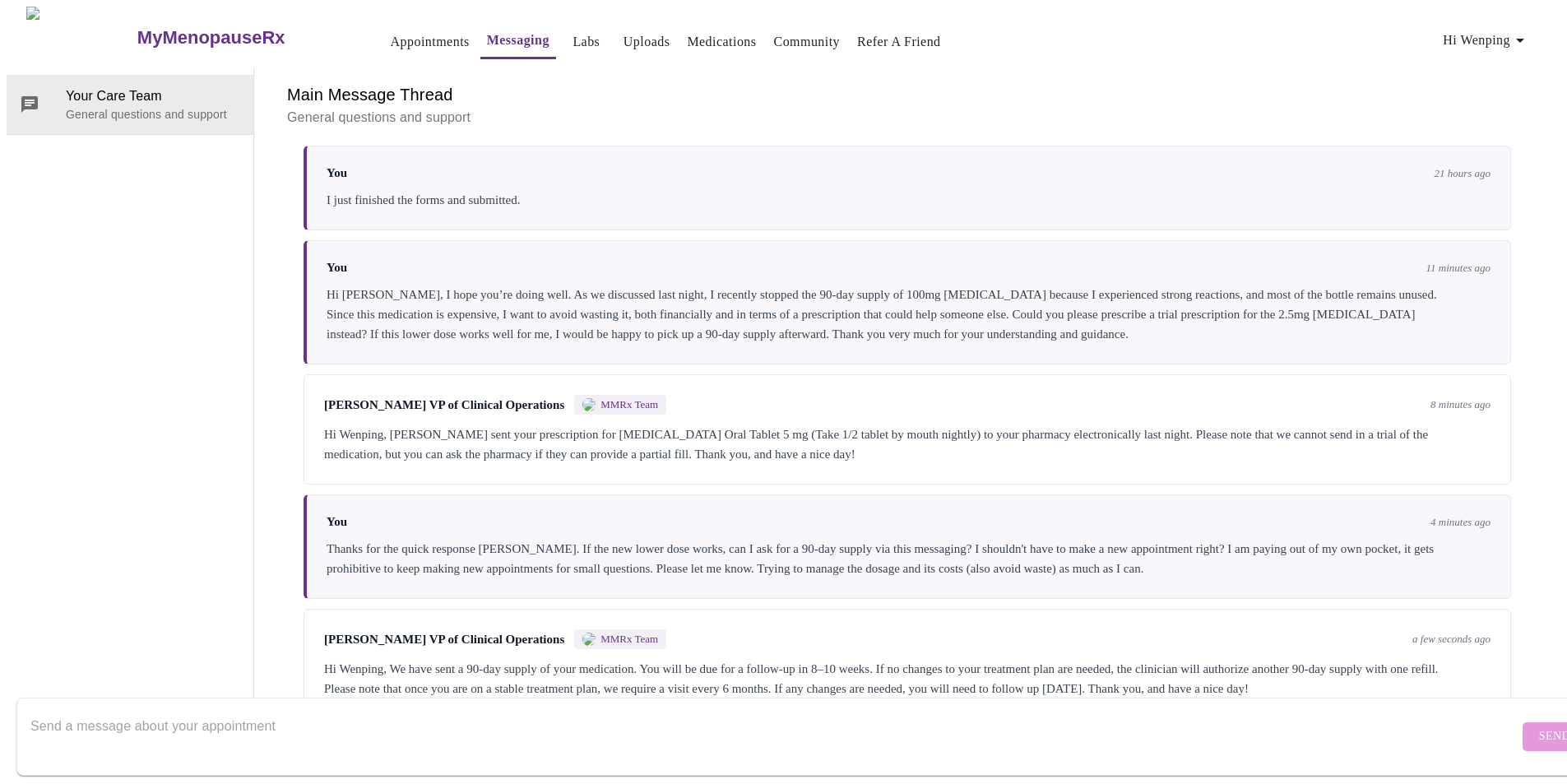
click at [246, 710] on textarea "Send a message about your appointment" at bounding box center [775, 736] width 1489 height 53
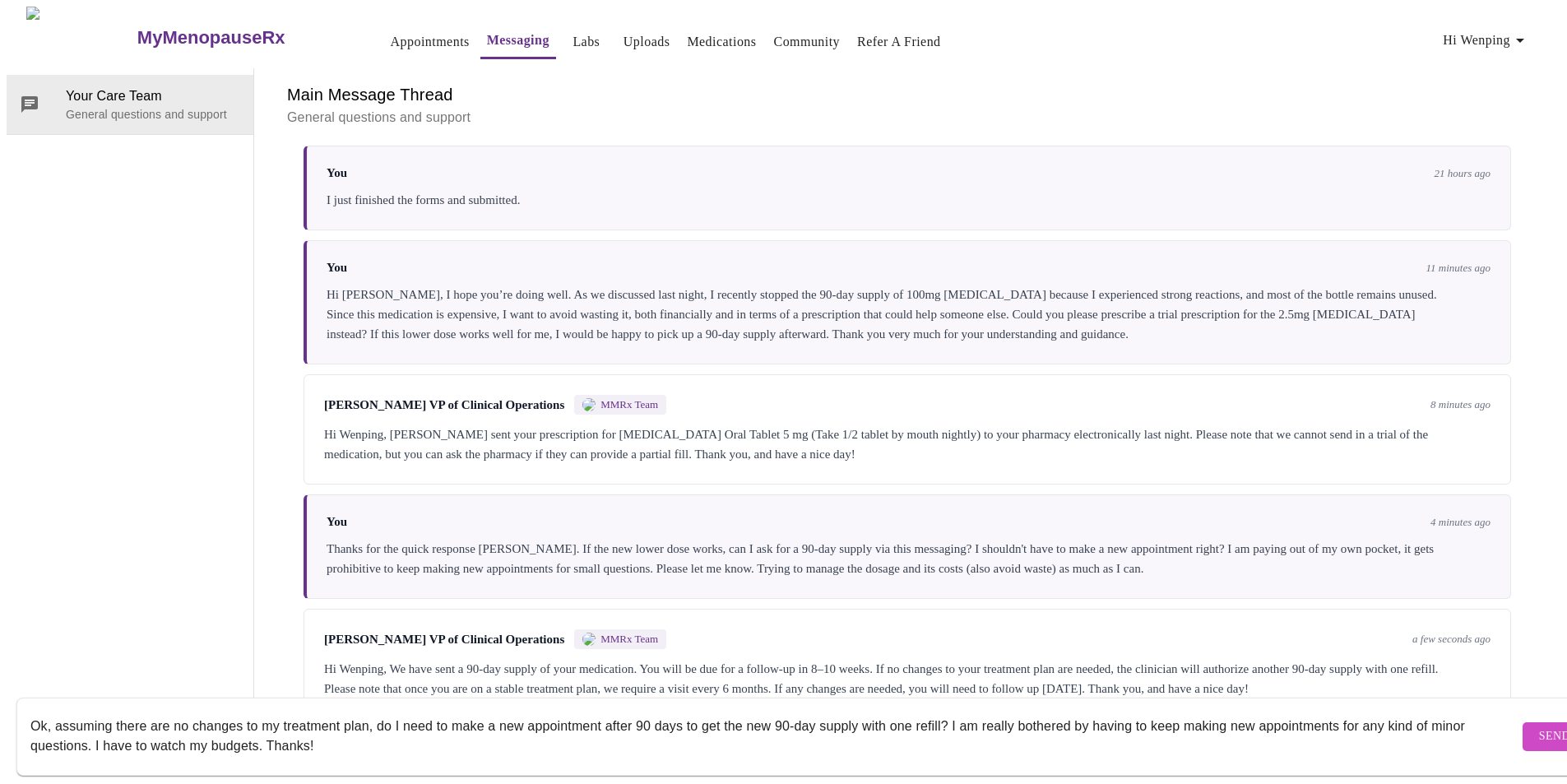
scroll to position [11, 0]
click at [340, 714] on textarea "Ok, assuming there are no changes to my treatment plan, do I need to make a new…" at bounding box center [775, 736] width 1489 height 53
type textarea "Ok, assuming there are no changes to my treatment plan, do I need to make a new…"
click at [1523, 722] on button "Send" at bounding box center [1555, 736] width 64 height 29
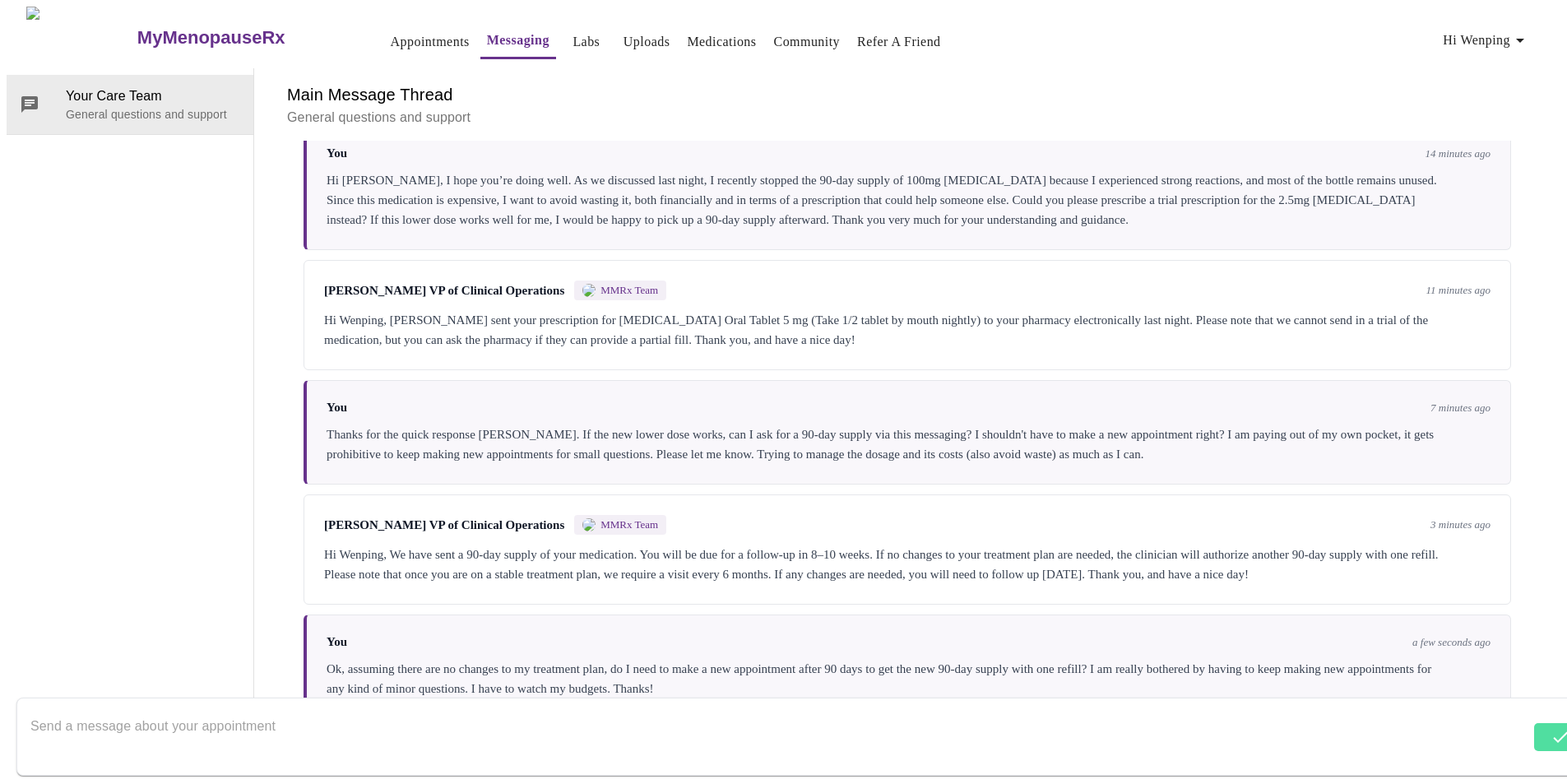
scroll to position [2097, 0]
